Goal: Task Accomplishment & Management: Manage account settings

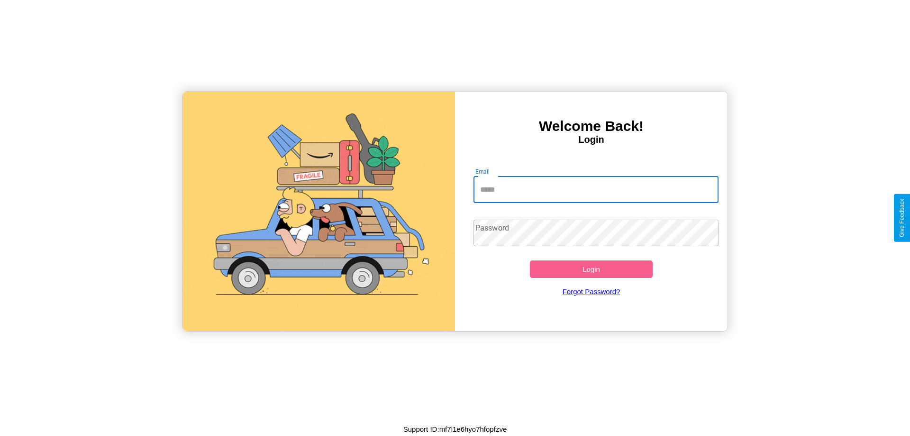
click at [596, 189] on input "Email" at bounding box center [597, 189] width 246 height 27
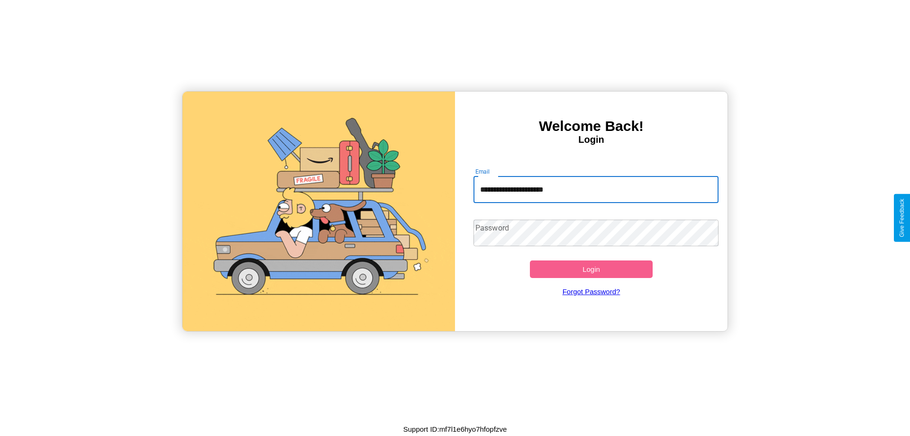
type input "**********"
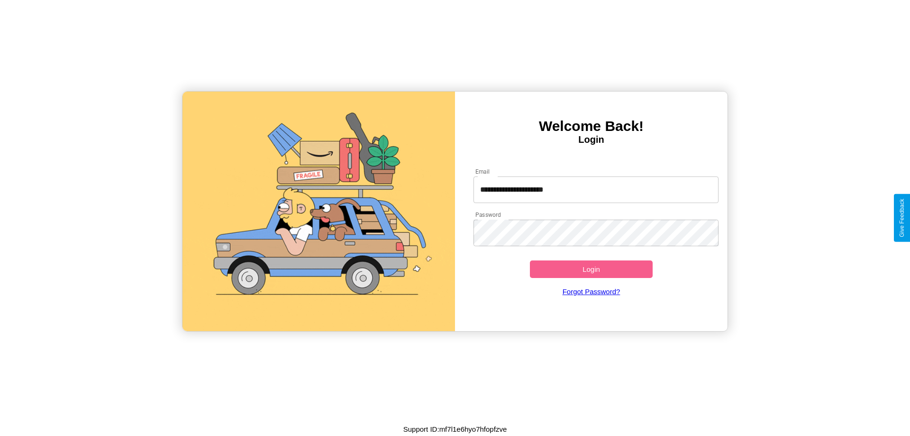
click at [591, 269] on button "Login" at bounding box center [591, 269] width 123 height 18
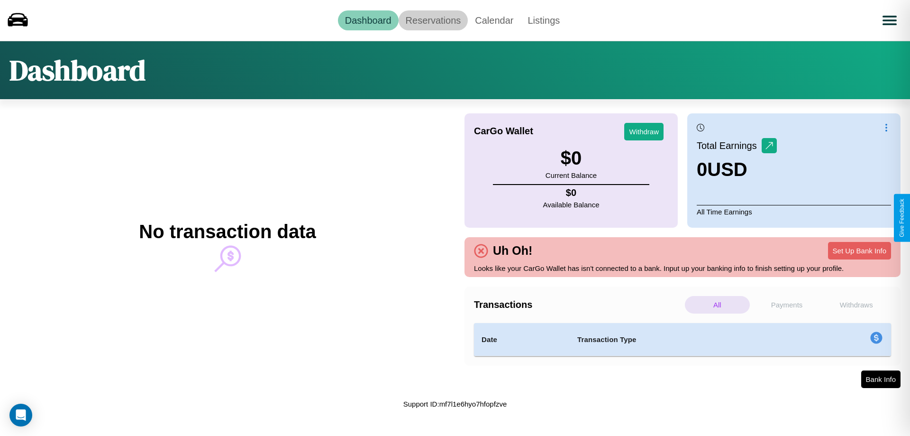
click at [433, 20] on link "Reservations" at bounding box center [434, 20] width 70 height 20
